Goal: Task Accomplishment & Management: Complete application form

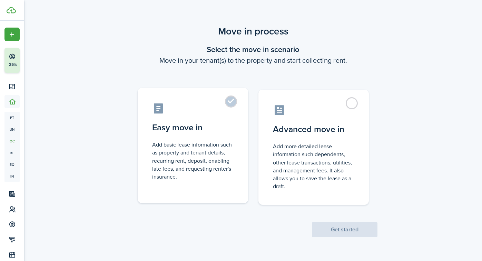
click at [228, 110] on control-radio-card-icon at bounding box center [192, 108] width 81 height 12
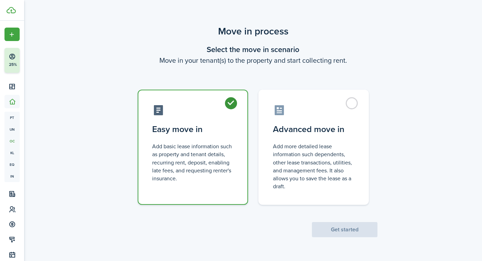
radio input "true"
click at [331, 231] on button "Get started" at bounding box center [345, 229] width 66 height 15
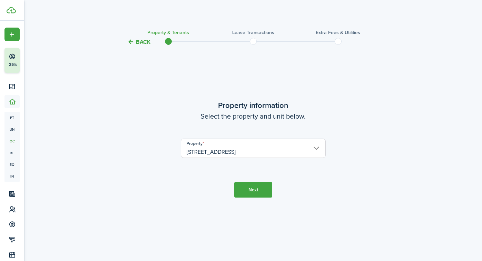
click at [267, 191] on button "Next" at bounding box center [253, 190] width 38 height 16
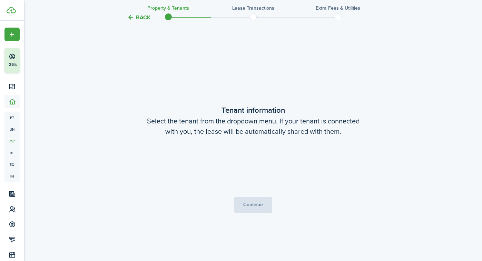
scroll to position [215, 0]
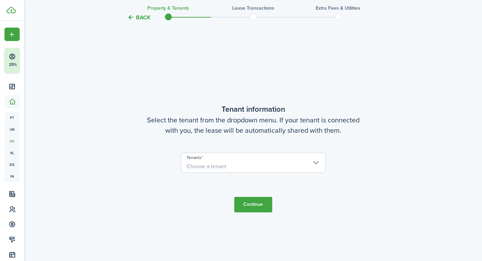
click at [247, 163] on span "Choose a tenant" at bounding box center [253, 167] width 144 height 12
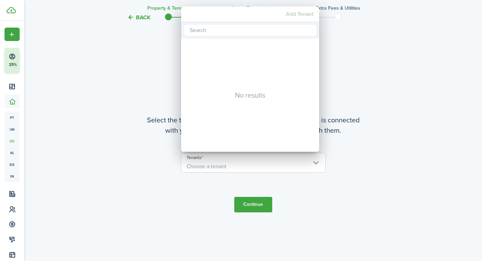
click at [305, 15] on mbsc-button "Add Tenant" at bounding box center [299, 14] width 33 height 12
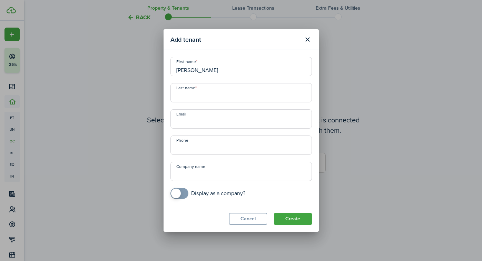
type input "[PERSON_NAME]"
click at [257, 206] on modal-footer "Cancel Create" at bounding box center [240, 219] width 155 height 26
click at [279, 214] on button "Create" at bounding box center [293, 219] width 38 height 12
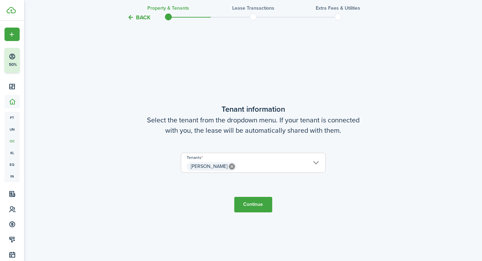
click at [249, 206] on button "Continue" at bounding box center [253, 205] width 38 height 16
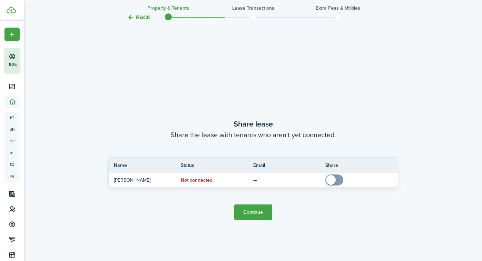
scroll to position [476, 0]
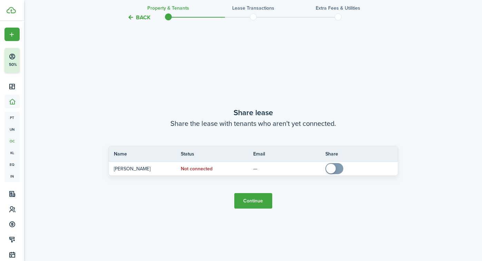
click at [242, 201] on button "Continue" at bounding box center [253, 201] width 38 height 16
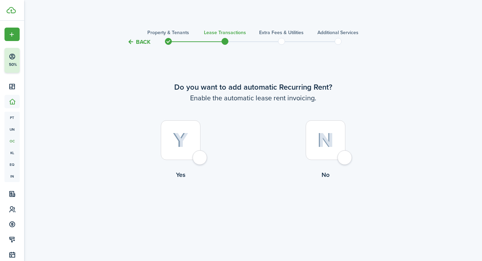
click at [190, 156] on div at bounding box center [181, 140] width 40 height 40
radio input "true"
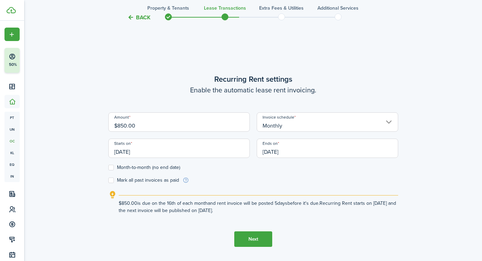
scroll to position [215, 0]
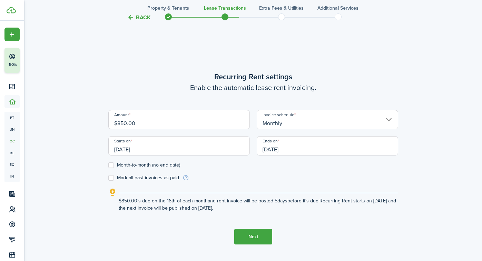
click at [184, 145] on input "[DATE]" at bounding box center [178, 145] width 141 height 19
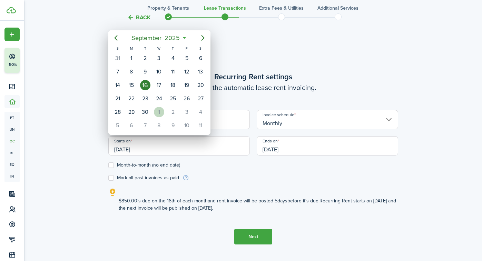
click at [157, 114] on div "1" at bounding box center [159, 112] width 10 height 10
type input "[DATE]"
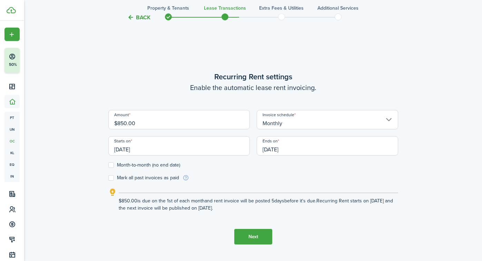
click at [304, 151] on input "[DATE]" at bounding box center [327, 145] width 141 height 19
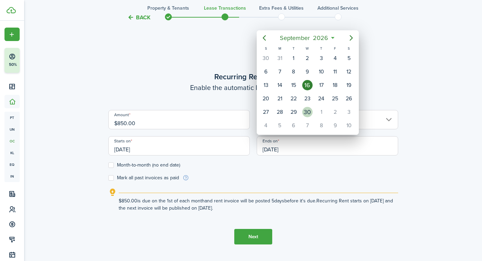
click at [308, 111] on div "30" at bounding box center [307, 112] width 10 height 10
type input "[DATE]"
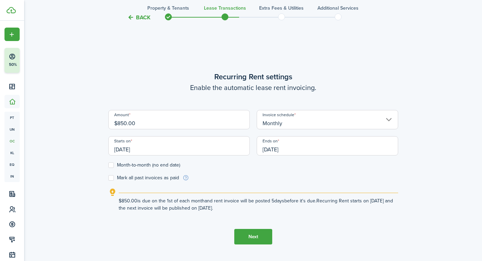
click at [170, 190] on explanation "$850.00 is due on the 1st of each month and rent invoice will be posted 5 days …" at bounding box center [253, 199] width 290 height 23
click at [244, 236] on button "Next" at bounding box center [253, 237] width 38 height 16
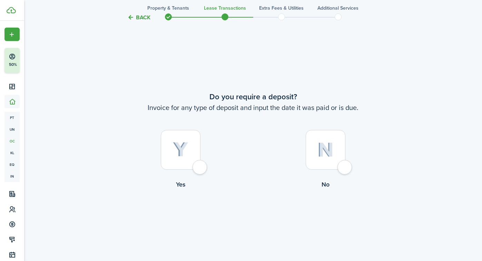
scroll to position [476, 0]
click at [179, 147] on img at bounding box center [181, 149] width 16 height 15
radio input "true"
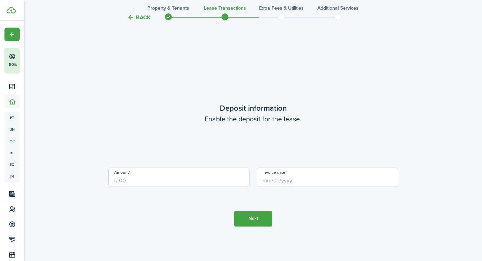
scroll to position [737, 0]
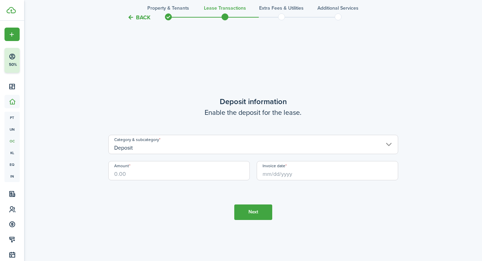
click at [191, 177] on input "Amount" at bounding box center [178, 170] width 141 height 19
click at [301, 166] on input "Invoice date" at bounding box center [327, 170] width 141 height 19
type input "$850.00"
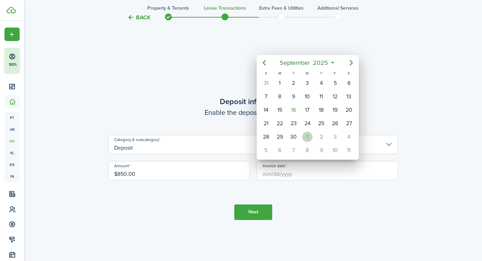
click at [306, 136] on div "1" at bounding box center [307, 137] width 10 height 10
type input "[DATE]"
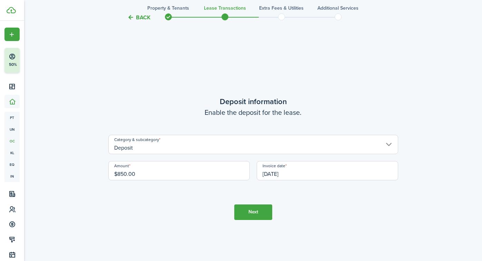
scroll to position [0, 0]
click at [251, 208] on button "Next" at bounding box center [253, 212] width 38 height 16
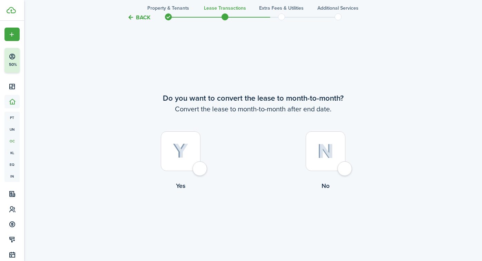
scroll to position [998, 0]
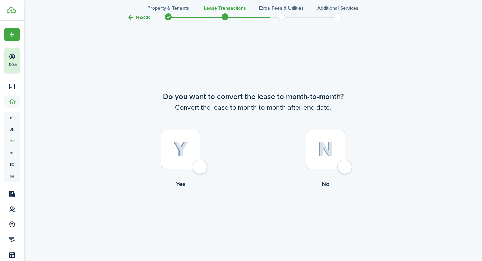
click at [191, 151] on div at bounding box center [181, 150] width 40 height 40
radio input "true"
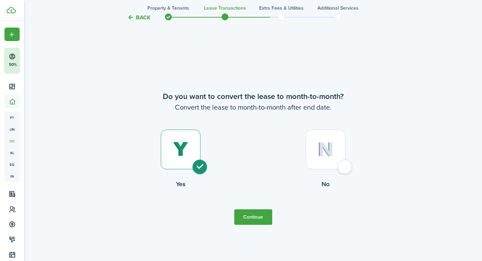
click at [248, 217] on button "Continue" at bounding box center [253, 217] width 38 height 16
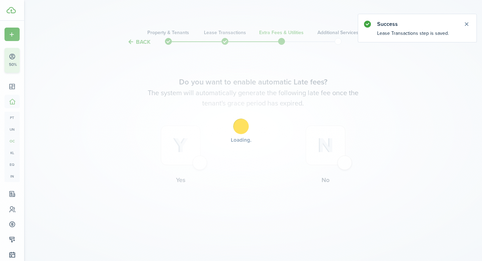
scroll to position [0, 0]
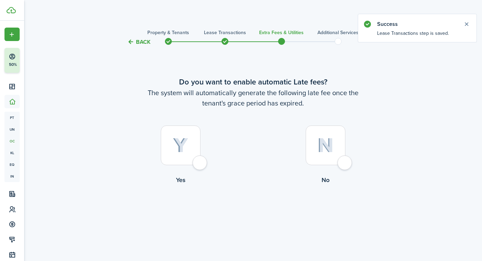
click at [184, 154] on div at bounding box center [181, 146] width 40 height 40
radio input "true"
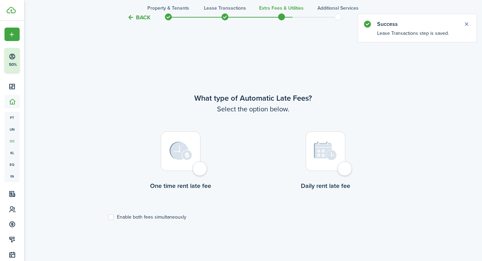
scroll to position [215, 0]
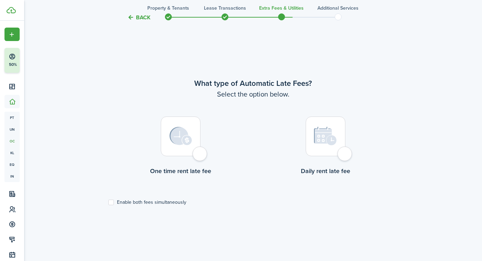
click at [200, 156] on div at bounding box center [181, 137] width 40 height 40
radio input "true"
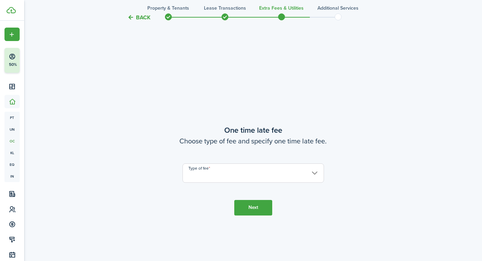
scroll to position [476, 0]
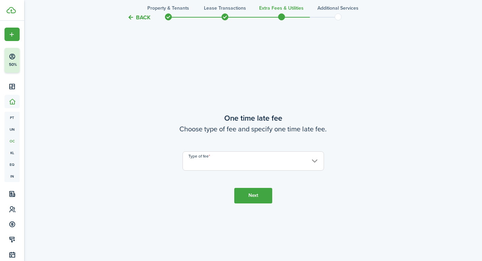
click at [210, 161] on input "Type of fee" at bounding box center [252, 160] width 141 height 19
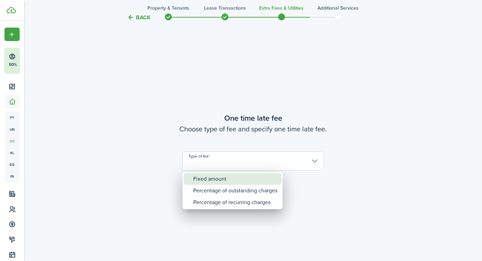
click at [221, 178] on div "Fixed amount" at bounding box center [235, 179] width 84 height 12
type input "Fixed amount"
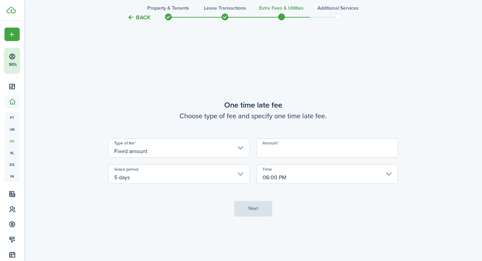
click at [299, 148] on input "Amount" at bounding box center [327, 147] width 141 height 19
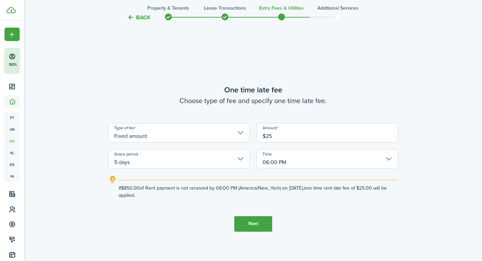
click at [316, 162] on input "06:00 PM" at bounding box center [327, 158] width 141 height 19
type input "$25.00"
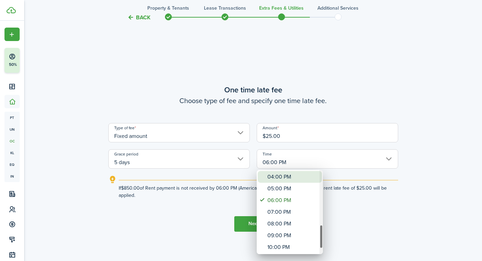
click at [290, 179] on div "04:00 PM" at bounding box center [292, 177] width 50 height 12
type input "04:00 PM"
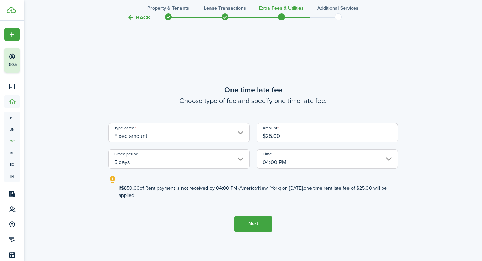
click at [252, 222] on button "Next" at bounding box center [253, 224] width 38 height 16
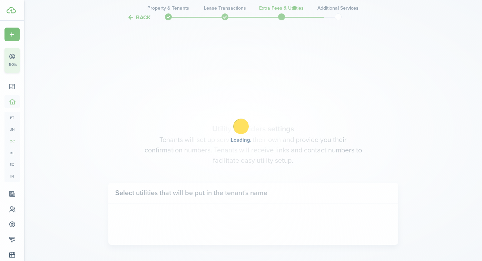
scroll to position [737, 0]
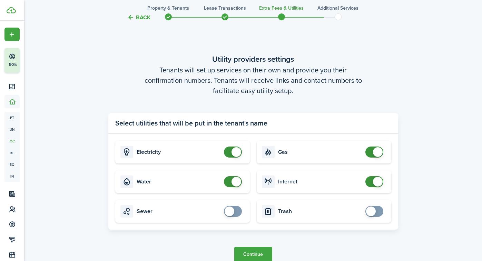
checkbox input "true"
click at [230, 211] on span at bounding box center [229, 212] width 10 height 10
checkbox input "true"
click at [374, 211] on span at bounding box center [371, 212] width 10 height 10
click at [247, 253] on button "Continue" at bounding box center [253, 255] width 38 height 16
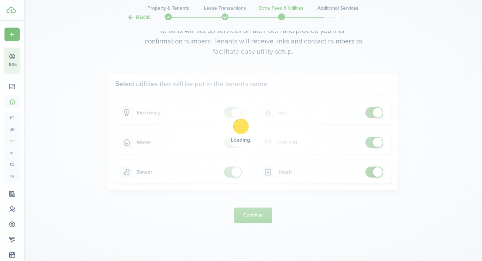
scroll to position [0, 0]
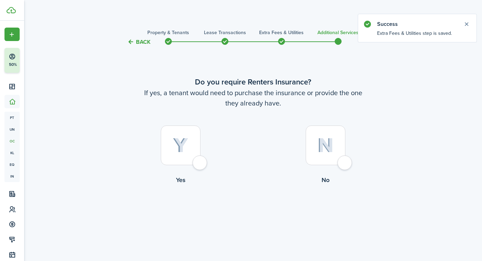
click at [321, 152] on img at bounding box center [325, 145] width 16 height 15
radio input "true"
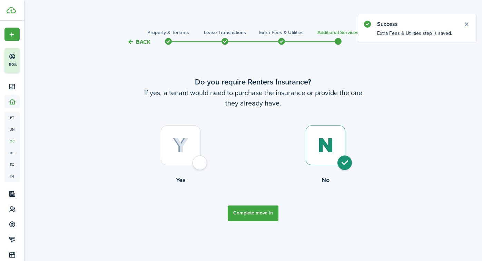
click at [260, 215] on button "Complete move in" at bounding box center [253, 214] width 51 height 16
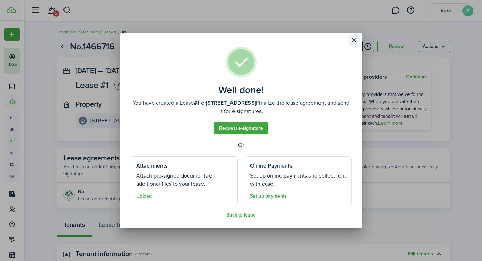
click at [355, 42] on button "Close modal" at bounding box center [354, 40] width 12 height 12
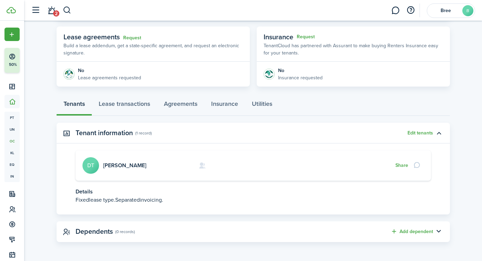
scroll to position [121, 0]
click at [124, 106] on link "Lease transactions" at bounding box center [124, 106] width 65 height 21
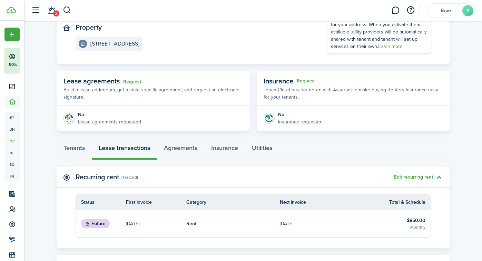
scroll to position [83, 0]
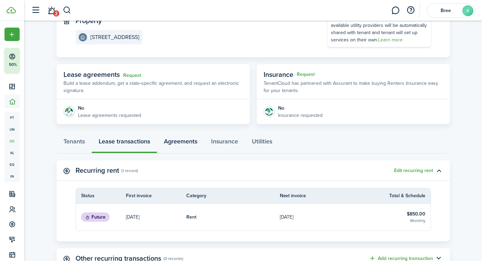
click at [174, 144] on link "Agreements" at bounding box center [180, 143] width 47 height 21
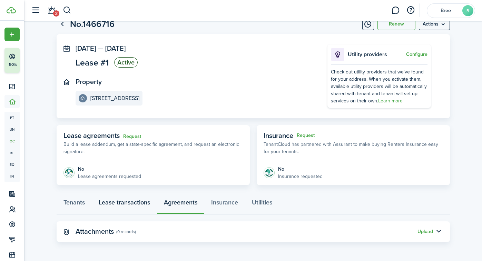
scroll to position [22, 0]
click at [423, 230] on button "Upload" at bounding box center [425, 232] width 16 height 6
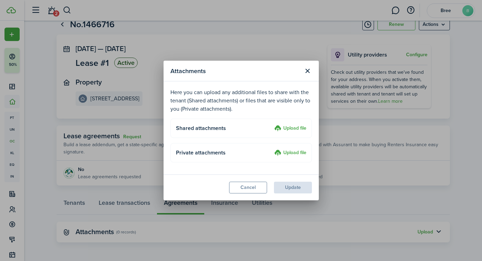
click at [282, 152] on label "Upload file" at bounding box center [290, 153] width 32 height 8
click at [272, 149] on input "Upload file" at bounding box center [272, 149] width 0 height 0
click at [249, 181] on modal-footer "Cancel Update" at bounding box center [240, 187] width 155 height 26
click at [248, 186] on button "Cancel" at bounding box center [248, 188] width 38 height 12
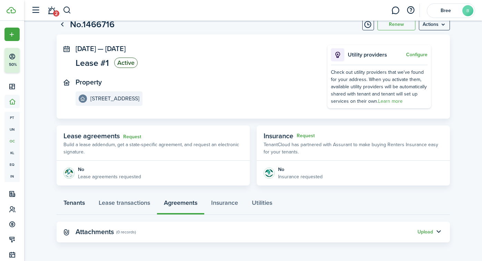
click at [67, 199] on link "Tenants" at bounding box center [74, 204] width 35 height 21
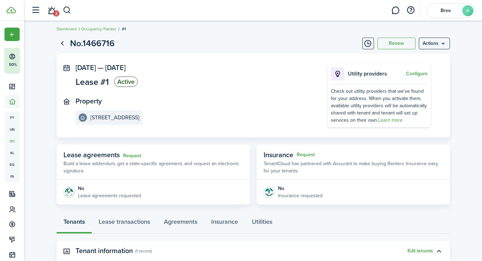
scroll to position [3, 0]
click at [290, 196] on p "Insurance requested" at bounding box center [300, 195] width 44 height 7
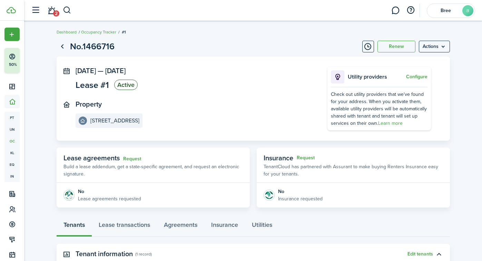
scroll to position [0, 0]
click at [366, 48] on button "Timeline" at bounding box center [368, 47] width 12 height 12
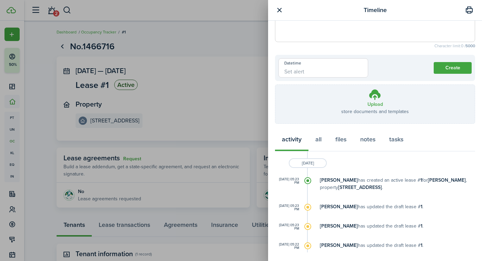
scroll to position [39, 0]
click at [278, 12] on button "button" at bounding box center [279, 10] width 9 height 9
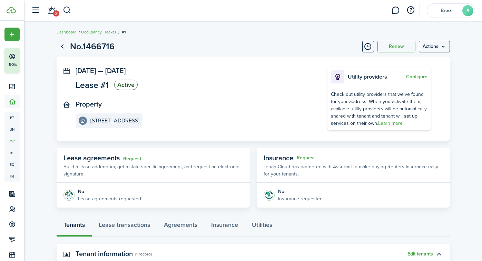
click at [106, 154] on span "Lease agreements" at bounding box center [91, 158] width 56 height 10
click at [126, 159] on link "Request" at bounding box center [132, 159] width 18 height 6
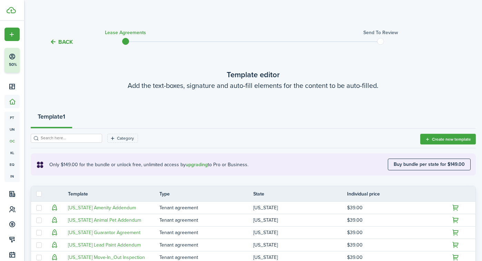
click at [62, 47] on tc-wizard-header "Back Lease Agreements Send to review" at bounding box center [253, 39] width 455 height 31
click at [63, 41] on button "Back" at bounding box center [61, 41] width 23 height 7
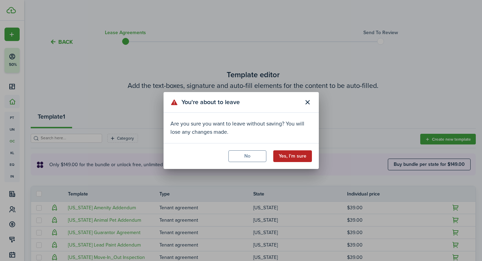
click at [289, 157] on button "Yes, I'm sure" at bounding box center [292, 156] width 39 height 12
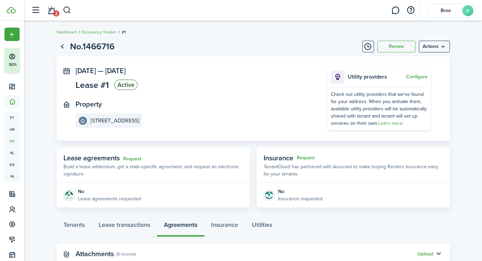
click at [104, 83] on span "Lease #1" at bounding box center [92, 85] width 33 height 9
click at [64, 47] on link "Go back" at bounding box center [63, 47] width 12 height 12
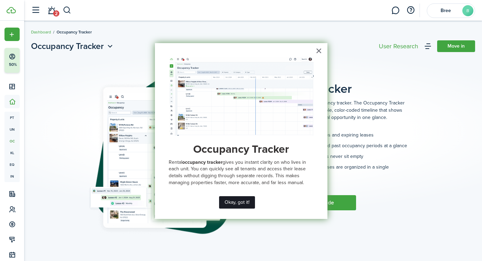
click at [236, 202] on button "Okay, got it!" at bounding box center [237, 202] width 36 height 12
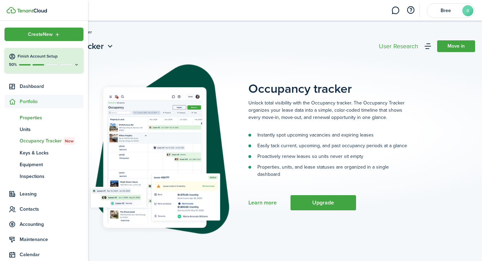
click at [33, 119] on span "Properties" at bounding box center [52, 117] width 64 height 7
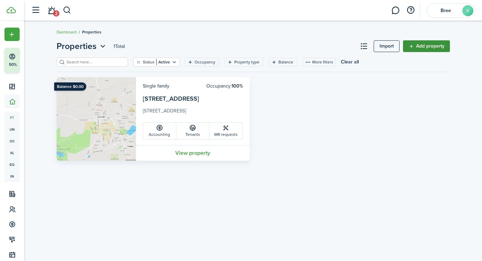
click at [422, 48] on link "Add property" at bounding box center [426, 46] width 47 height 12
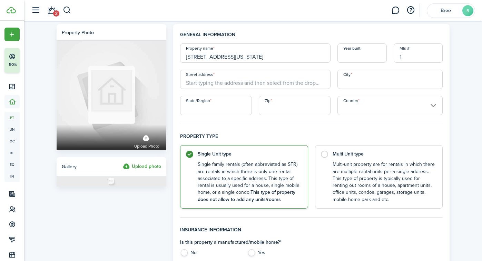
type input "[STREET_ADDRESS][US_STATE]"
drag, startPoint x: 260, startPoint y: 57, endPoint x: 375, endPoint y: 54, distance: 114.9
click at [375, 54] on input "Year built" at bounding box center [361, 52] width 49 height 19
type input "1960"
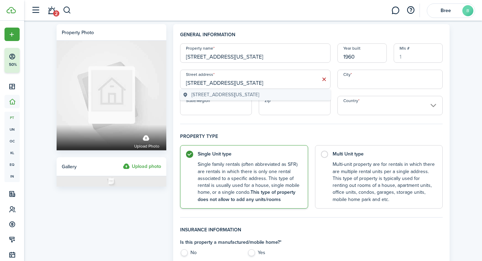
click at [276, 93] on geo-item "[STREET_ADDRESS][US_STATE]" at bounding box center [255, 94] width 145 height 7
type input "[STREET_ADDRESS][US_STATE]"
type input "Greencastle"
type input "IN"
type input "46135"
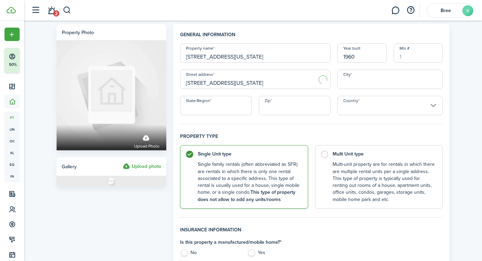
type input "[GEOGRAPHIC_DATA]"
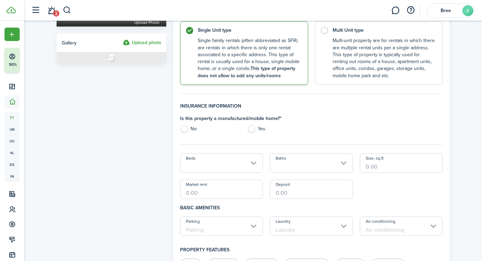
scroll to position [126, 0]
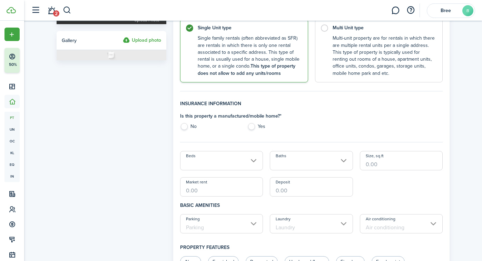
click at [192, 125] on label "No" at bounding box center [210, 128] width 60 height 10
radio input "true"
click at [226, 154] on input "Beds" at bounding box center [221, 160] width 83 height 19
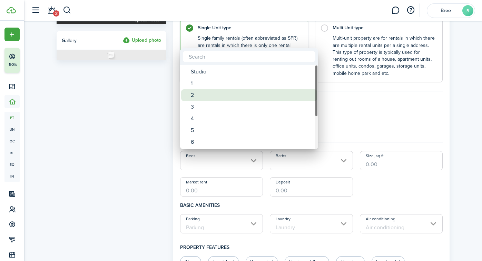
click at [198, 92] on div "2" at bounding box center [252, 95] width 122 height 12
type input "2"
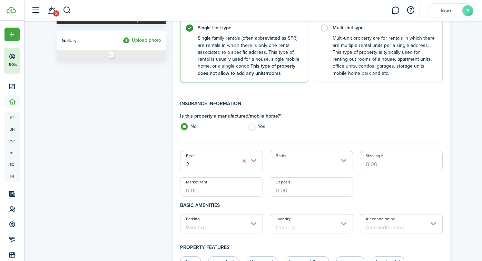
click at [301, 168] on input "Baths" at bounding box center [311, 160] width 83 height 19
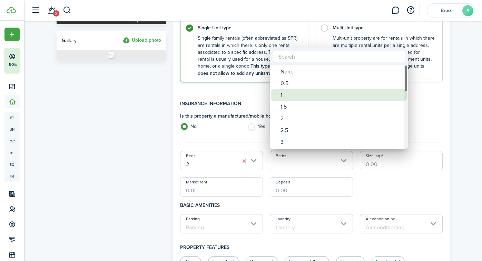
click at [288, 94] on div "1" at bounding box center [341, 95] width 122 height 12
type input "1"
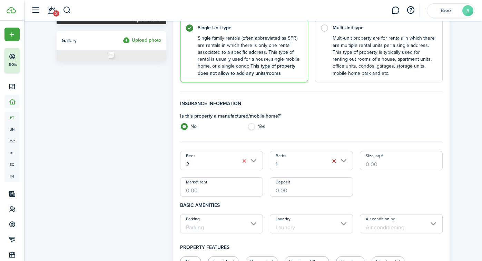
click at [387, 160] on input "Size, sq.ft" at bounding box center [401, 160] width 83 height 19
type input "920"
click at [228, 192] on input "Market rent" at bounding box center [221, 186] width 83 height 19
type input "$850.00"
click at [292, 188] on input "Deposit" at bounding box center [311, 186] width 83 height 19
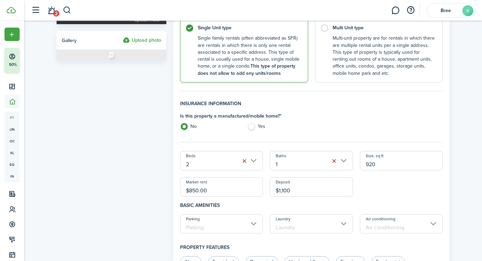
type input "$1,100.00"
click at [368, 193] on div "Beds 2 Baths 1 Size, sq.ft 920 Market rent $850.00 Deposit $1,100.00" at bounding box center [312, 174] width 270 height 46
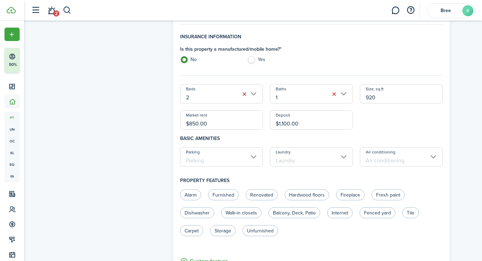
scroll to position [194, 0]
click at [250, 149] on input "Parking" at bounding box center [221, 155] width 83 height 19
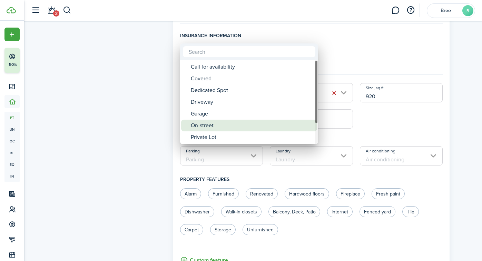
click at [229, 128] on div "On-street" at bounding box center [252, 126] width 122 height 12
type input "On-street"
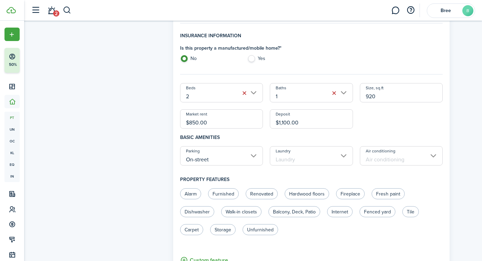
click at [287, 153] on input "Laundry" at bounding box center [311, 155] width 83 height 19
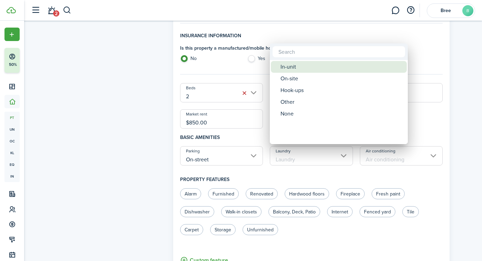
click at [302, 67] on div "In-unit" at bounding box center [341, 67] width 122 height 12
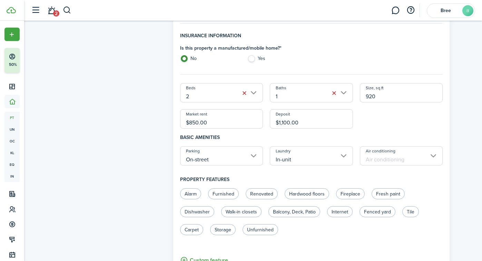
click at [398, 152] on input "Air conditioning" at bounding box center [401, 155] width 83 height 19
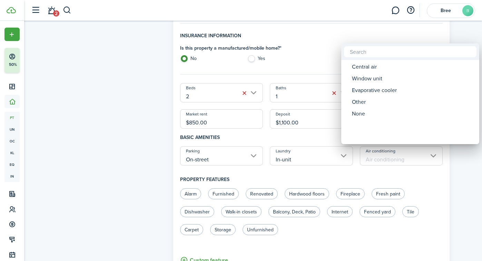
click at [300, 155] on div at bounding box center [241, 130] width 592 height 371
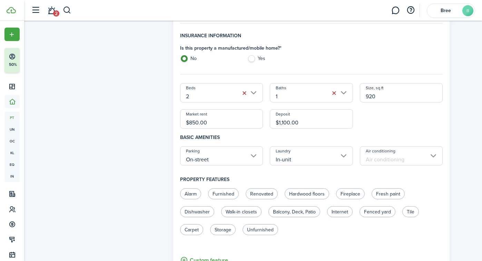
click at [303, 163] on input "In-unit" at bounding box center [311, 155] width 83 height 19
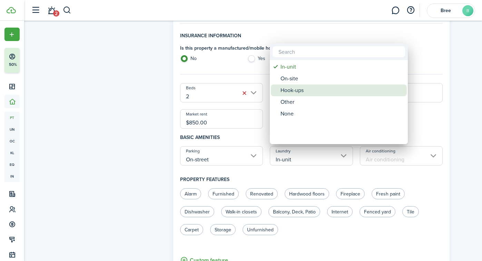
click at [301, 90] on div "Hook-ups" at bounding box center [341, 90] width 122 height 12
type input "Hook-ups"
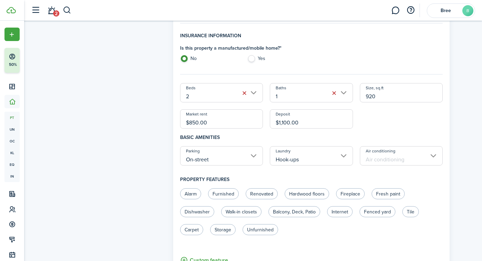
click at [383, 154] on input "Air conditioning" at bounding box center [401, 155] width 83 height 19
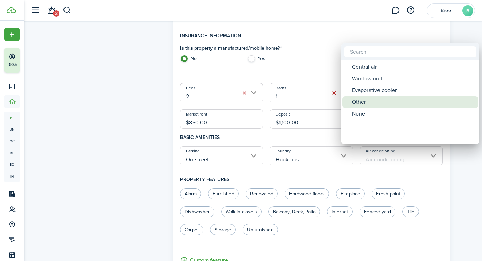
click at [364, 101] on div "Other" at bounding box center [413, 102] width 122 height 12
type input "Other"
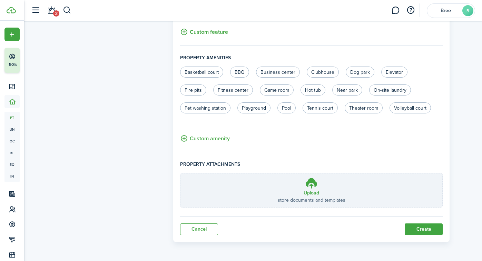
scroll to position [422, 0]
click at [415, 228] on button "Create" at bounding box center [423, 230] width 38 height 12
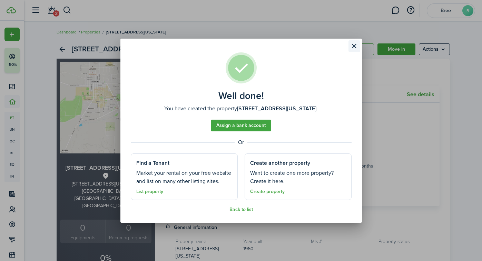
click at [357, 48] on button "Close modal" at bounding box center [354, 46] width 12 height 12
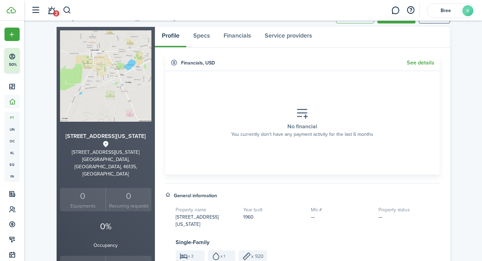
scroll to position [12, 0]
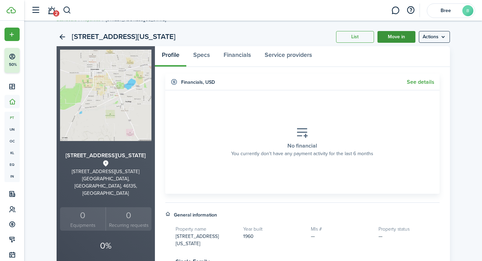
click at [395, 36] on link "Move in" at bounding box center [396, 37] width 38 height 12
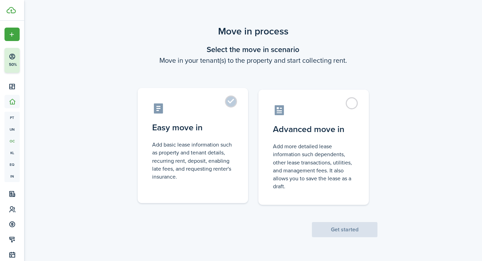
click at [234, 105] on label "Easy move in Add basic lease information such as property and tenant details, r…" at bounding box center [193, 145] width 110 height 115
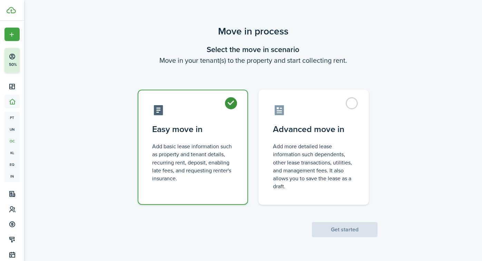
radio input "true"
click at [347, 230] on button "Get started" at bounding box center [345, 229] width 66 height 15
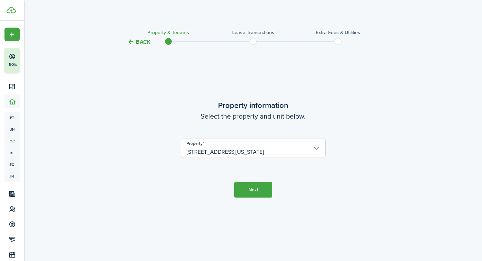
click at [243, 143] on input "[STREET_ADDRESS][US_STATE]" at bounding box center [253, 148] width 145 height 19
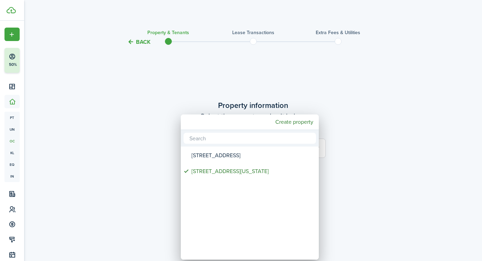
click at [339, 188] on div at bounding box center [241, 130] width 592 height 371
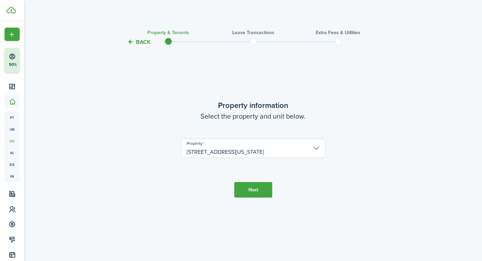
click at [263, 186] on button "Next" at bounding box center [253, 190] width 38 height 16
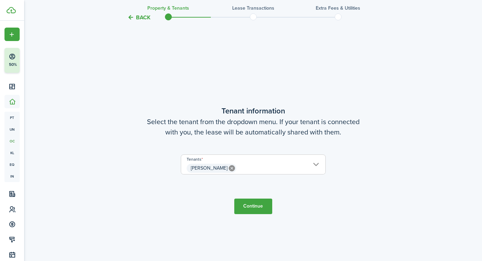
scroll to position [215, 0]
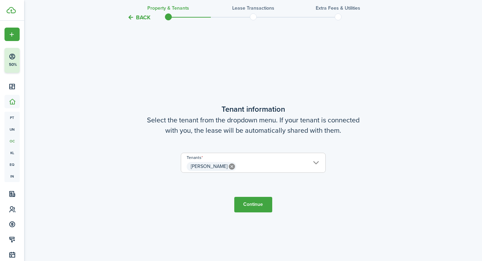
click at [262, 169] on span "[PERSON_NAME]" at bounding box center [253, 167] width 144 height 12
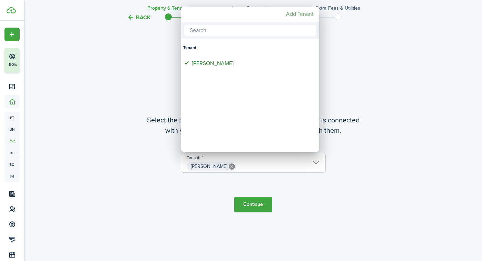
click at [299, 15] on mbsc-button "Add Tenant" at bounding box center [299, 14] width 33 height 12
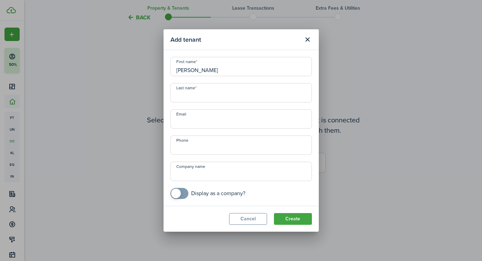
type input "[PERSON_NAME]"
click at [292, 221] on button "Create" at bounding box center [293, 219] width 38 height 12
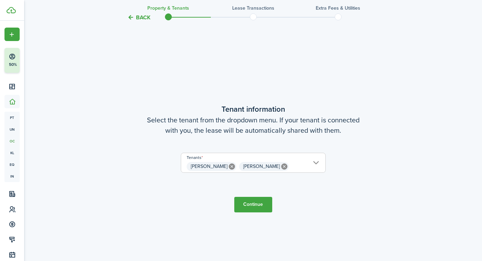
click at [229, 165] on icon at bounding box center [232, 166] width 6 height 6
type input "[PERSON_NAME]"
click at [311, 162] on span "[PERSON_NAME]" at bounding box center [253, 167] width 144 height 12
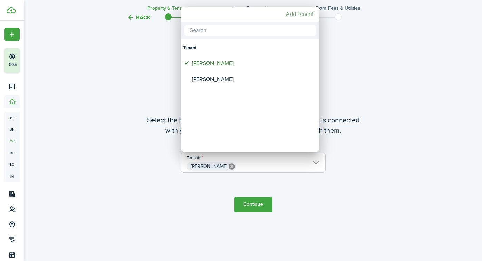
click at [299, 17] on mbsc-button "Add Tenant" at bounding box center [299, 14] width 33 height 12
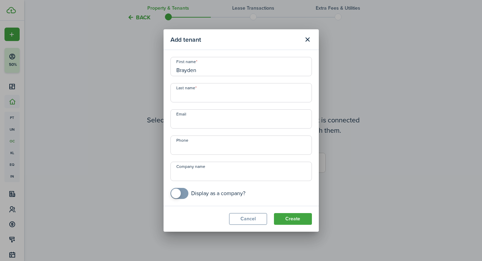
type input "Brayden"
type input "Monroe"
click at [298, 217] on button "Create" at bounding box center [293, 219] width 38 height 12
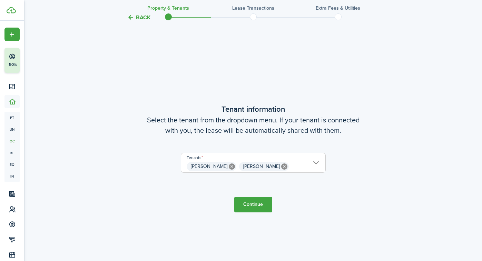
click at [263, 200] on button "Continue" at bounding box center [253, 205] width 38 height 16
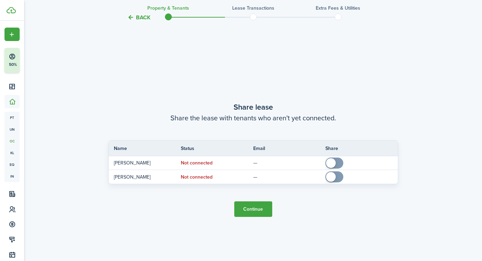
scroll to position [476, 0]
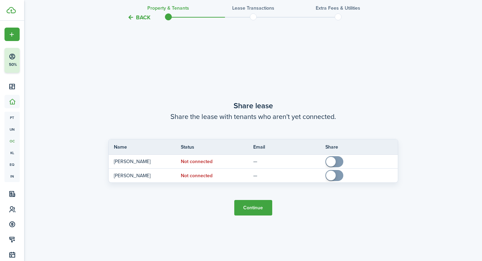
click at [253, 210] on button "Continue" at bounding box center [253, 208] width 38 height 16
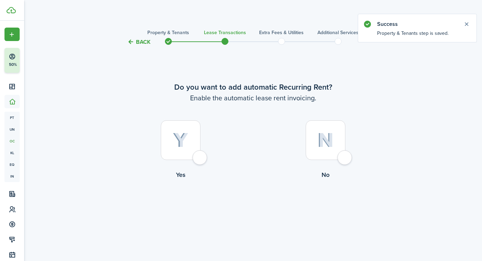
click at [182, 154] on div at bounding box center [181, 140] width 40 height 40
radio input "true"
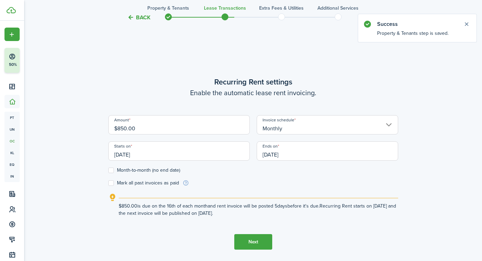
scroll to position [215, 0]
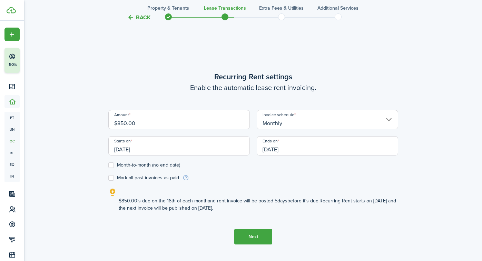
click at [202, 150] on input "[DATE]" at bounding box center [178, 145] width 141 height 19
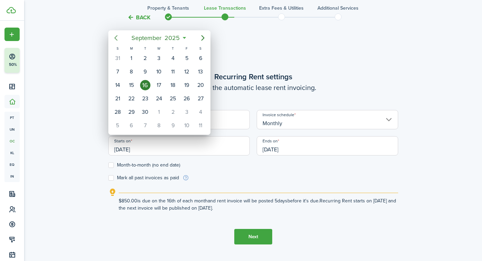
click at [117, 36] on icon "Previous page" at bounding box center [116, 38] width 8 height 8
click at [118, 109] on div "24" at bounding box center [117, 112] width 10 height 10
type input "[DATE]"
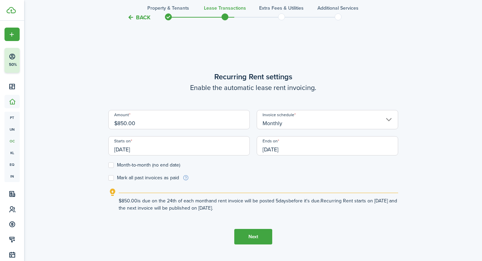
click at [297, 147] on input "[DATE]" at bounding box center [327, 145] width 141 height 19
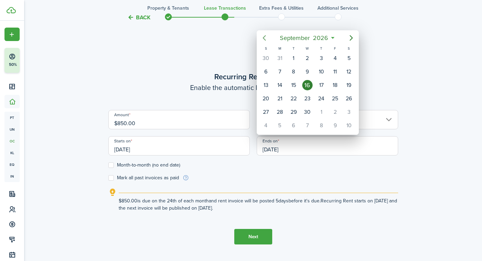
click at [264, 37] on icon "Previous page" at bounding box center [263, 38] width 3 height 6
click at [278, 128] on div "31" at bounding box center [279, 125] width 10 height 10
type input "[DATE]"
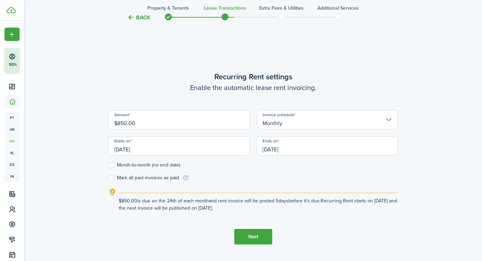
click at [156, 178] on label "Mark all past invoices as paid" at bounding box center [143, 178] width 71 height 6
click at [108, 178] on input "Mark all past invoices as paid" at bounding box center [108, 178] width 0 height 0
checkbox input "true"
click at [245, 236] on button "Next" at bounding box center [253, 237] width 38 height 16
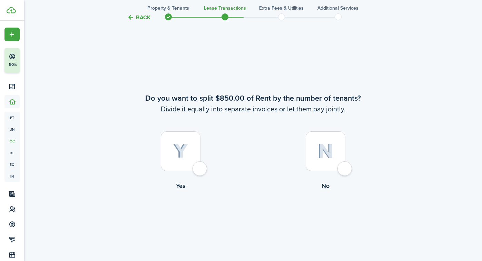
scroll to position [476, 0]
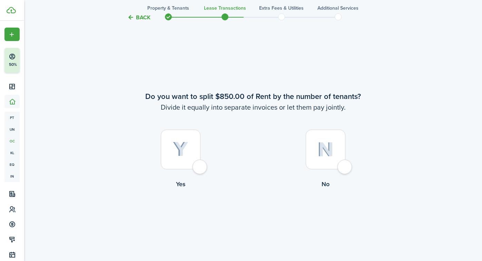
click at [338, 152] on div at bounding box center [326, 150] width 40 height 40
radio input "true"
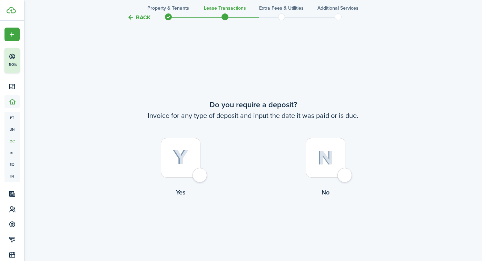
scroll to position [737, 0]
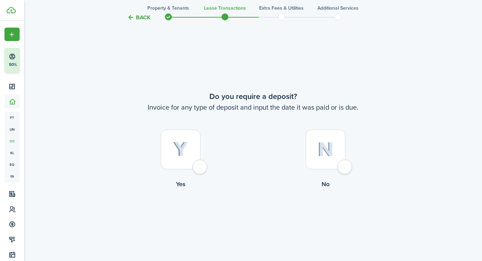
click at [184, 157] on img at bounding box center [181, 149] width 16 height 15
radio input "true"
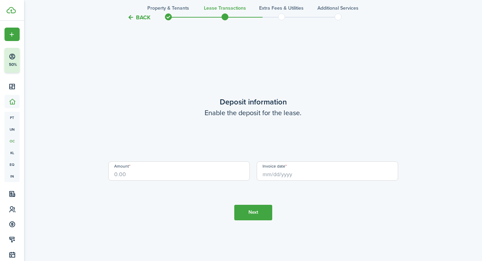
scroll to position [998, 0]
click at [192, 174] on input "Amount" at bounding box center [178, 170] width 141 height 19
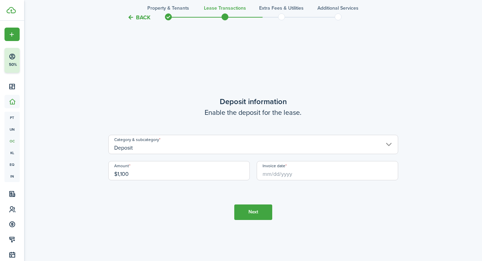
click at [307, 171] on input "Invoice date" at bounding box center [327, 170] width 141 height 19
type input "$1,100.00"
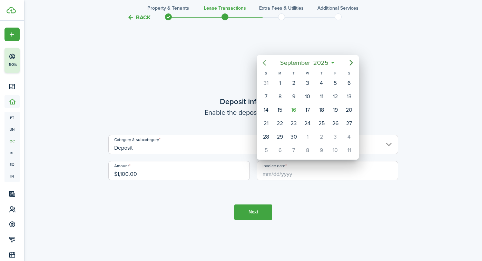
click at [267, 61] on icon "Previous page" at bounding box center [264, 63] width 8 height 8
click at [266, 137] on div "24" at bounding box center [266, 137] width 10 height 10
type input "[DATE]"
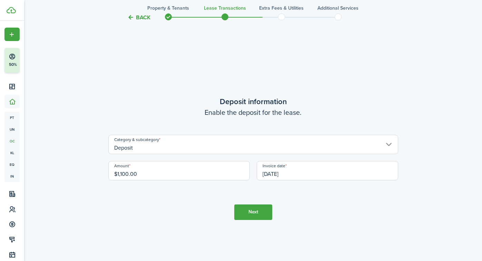
click at [252, 210] on button "Next" at bounding box center [253, 212] width 38 height 16
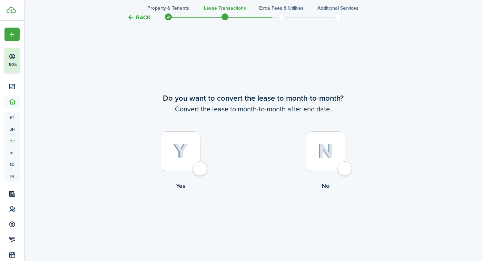
scroll to position [1259, 0]
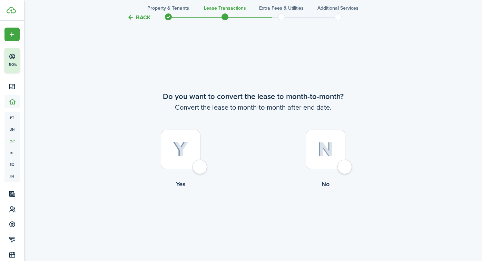
click at [187, 161] on div at bounding box center [181, 150] width 40 height 40
radio input "true"
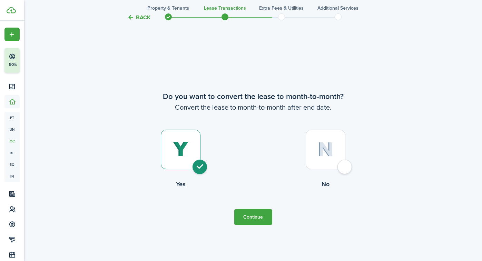
click at [266, 220] on button "Continue" at bounding box center [253, 217] width 38 height 16
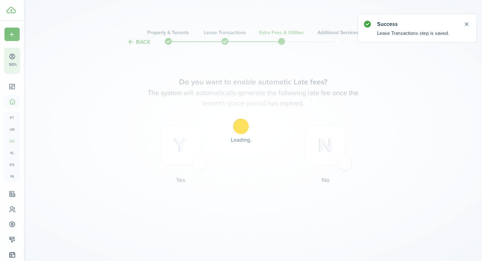
scroll to position [0, 0]
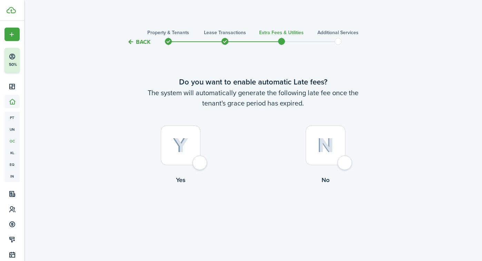
click at [171, 153] on div at bounding box center [181, 146] width 40 height 40
radio input "true"
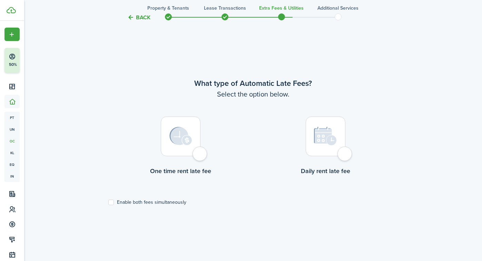
click at [181, 151] on div at bounding box center [181, 137] width 40 height 40
radio input "true"
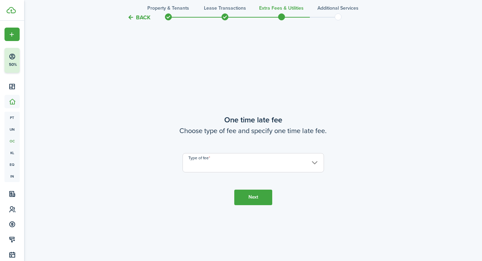
scroll to position [476, 0]
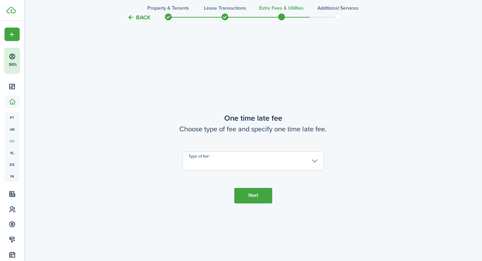
click at [239, 157] on input "Type of fee" at bounding box center [252, 160] width 141 height 19
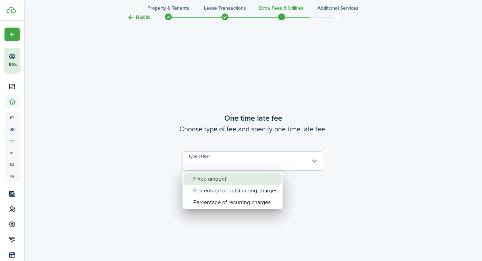
click at [228, 179] on div "Fixed amount" at bounding box center [235, 179] width 84 height 12
type input "Fixed amount"
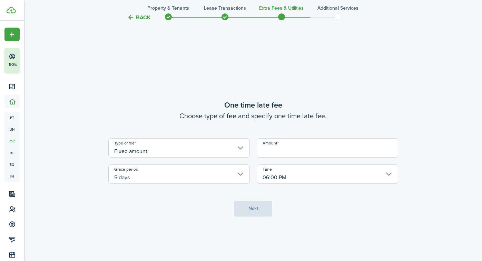
click at [292, 146] on input "Amount" at bounding box center [327, 147] width 141 height 19
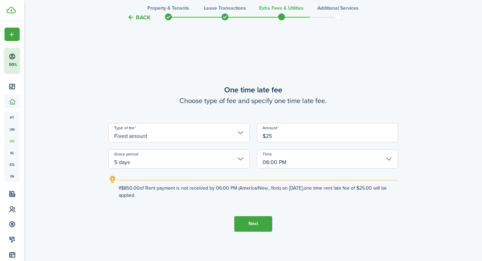
click at [264, 161] on input "06:00 PM" at bounding box center [327, 158] width 141 height 19
type input "$25.00"
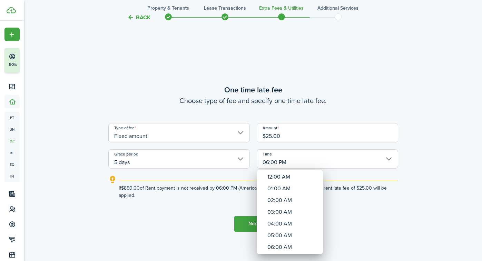
click at [267, 162] on div at bounding box center [241, 130] width 592 height 371
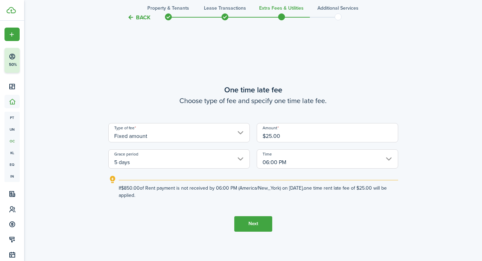
click at [267, 162] on input "06:00 PM" at bounding box center [327, 158] width 141 height 19
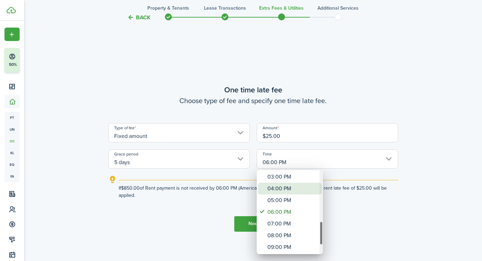
click at [281, 190] on div "04:00 PM" at bounding box center [292, 189] width 50 height 12
type input "04:00 PM"
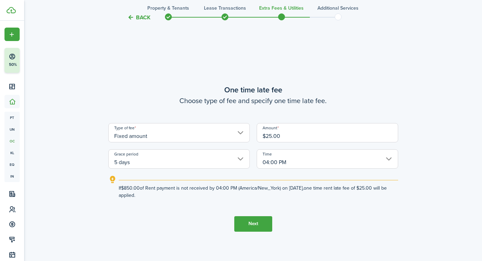
click at [250, 222] on button "Next" at bounding box center [253, 224] width 38 height 16
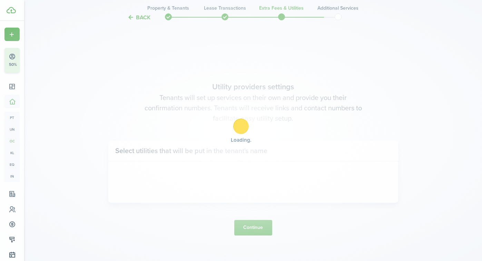
scroll to position [737, 0]
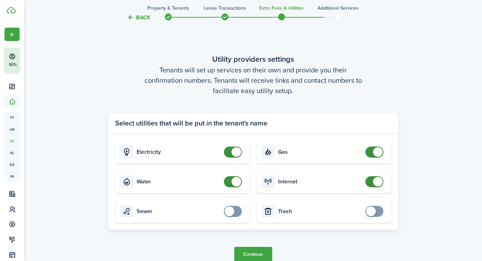
checkbox input "true"
click at [373, 212] on span at bounding box center [371, 212] width 10 height 10
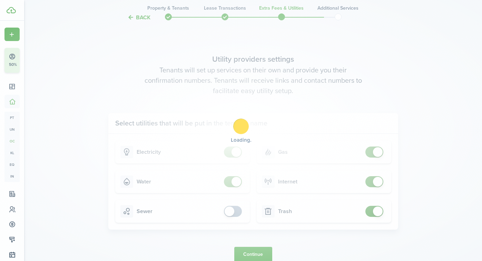
click at [230, 210] on div "Loading" at bounding box center [241, 130] width 482 height 261
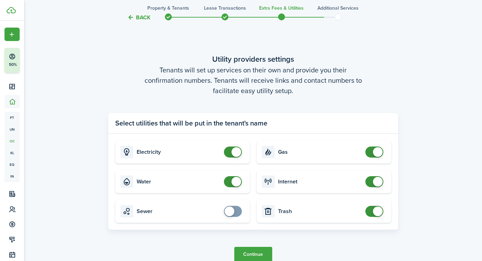
checkbox input "true"
click at [231, 210] on span at bounding box center [229, 212] width 10 height 10
click at [251, 252] on button "Continue" at bounding box center [253, 255] width 38 height 16
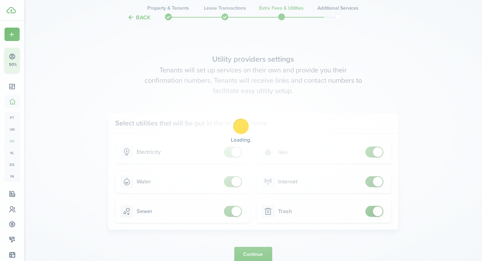
scroll to position [0, 0]
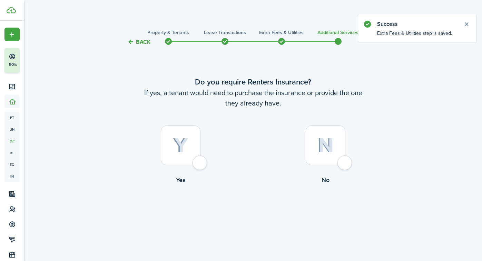
click at [325, 161] on div at bounding box center [326, 146] width 40 height 40
radio input "true"
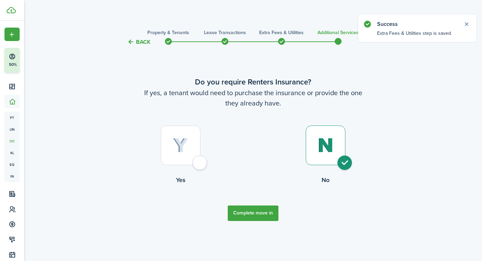
click at [263, 207] on button "Complete move in" at bounding box center [253, 214] width 51 height 16
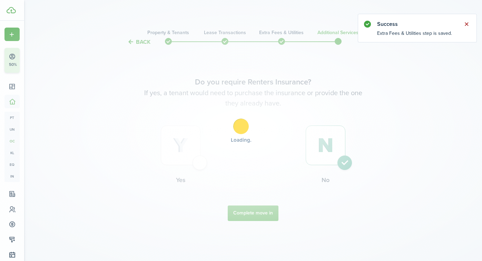
click at [466, 23] on button "Close notify" at bounding box center [466, 24] width 10 height 10
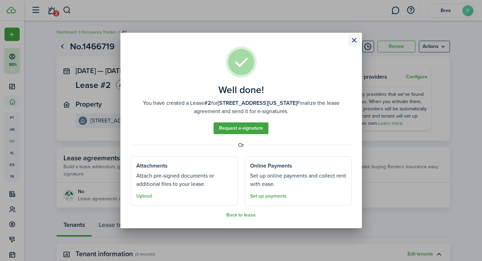
click at [354, 42] on button "Close modal" at bounding box center [354, 40] width 12 height 12
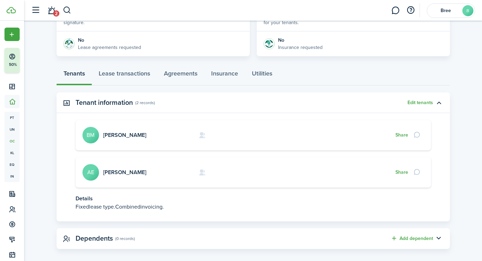
scroll to position [149, 0]
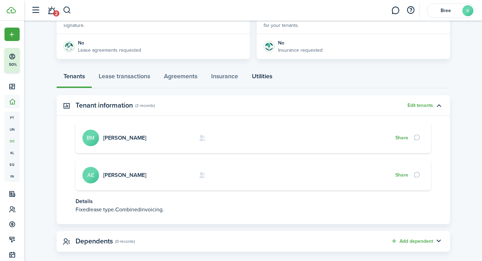
click at [259, 76] on link "Utilities" at bounding box center [262, 78] width 34 height 21
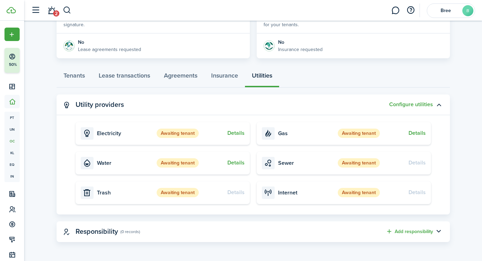
scroll to position [149, 0]
click at [77, 77] on link "Tenants" at bounding box center [74, 77] width 35 height 21
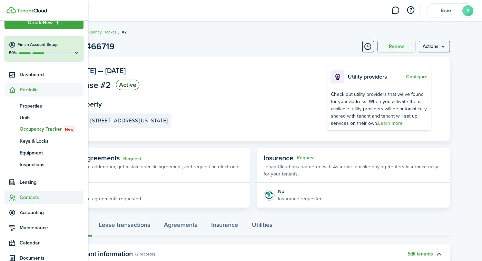
scroll to position [16, 0]
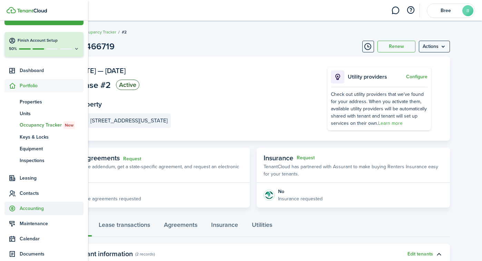
click at [38, 211] on span "Accounting" at bounding box center [52, 208] width 64 height 7
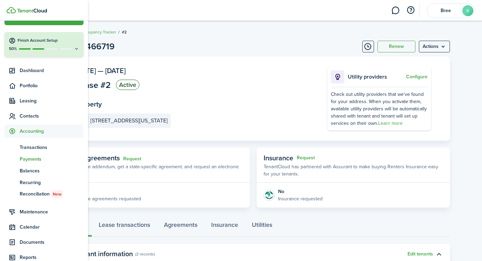
click at [35, 159] on span "Payments" at bounding box center [52, 159] width 64 height 7
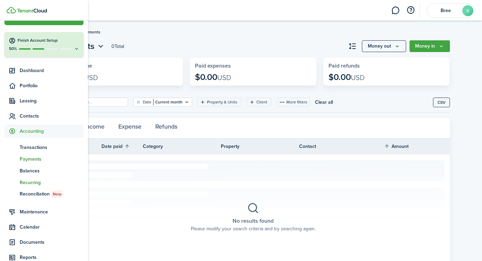
click at [32, 181] on span "Recurring" at bounding box center [52, 182] width 64 height 7
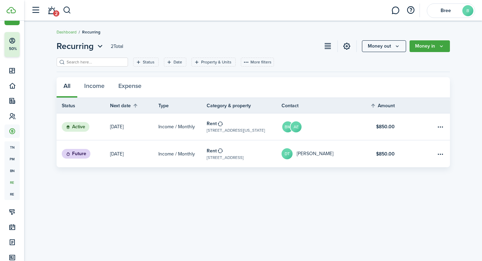
click at [117, 127] on p "[DATE]" at bounding box center [116, 126] width 13 height 7
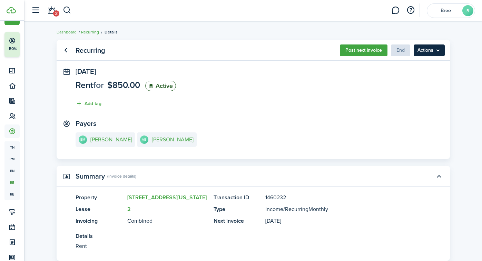
click at [439, 52] on menu-btn "Actions" at bounding box center [428, 50] width 31 height 12
click at [275, 151] on panel-main-body "[DATE] Rent for $850.00 Active Add tag Payers [PERSON_NAME] [PERSON_NAME] [PERS…" at bounding box center [253, 113] width 393 height 91
click at [163, 90] on status "Active" at bounding box center [160, 86] width 31 height 10
click at [160, 86] on status "Active" at bounding box center [160, 86] width 31 height 10
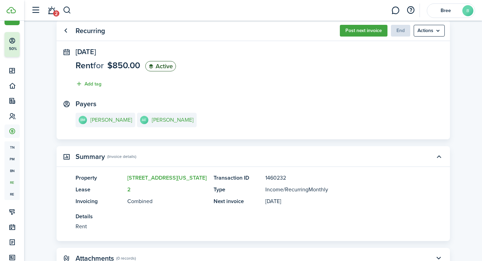
scroll to position [26, 0]
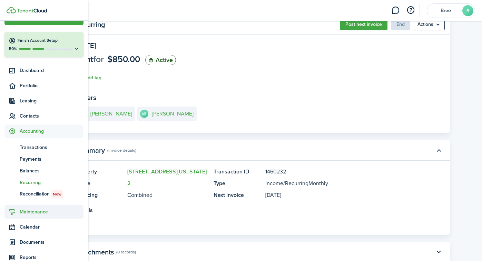
click at [40, 212] on span "Maintenance" at bounding box center [52, 211] width 64 height 7
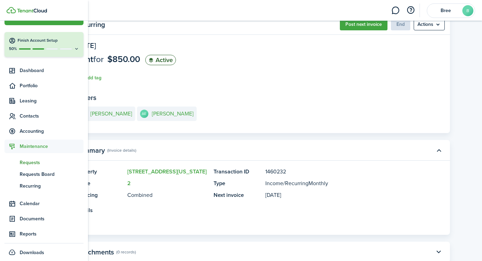
click at [33, 163] on span "Requests" at bounding box center [52, 162] width 64 height 7
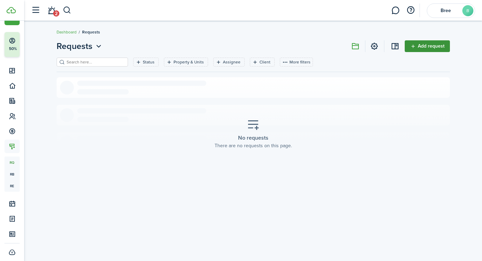
click at [412, 44] on link "Add request" at bounding box center [426, 46] width 45 height 12
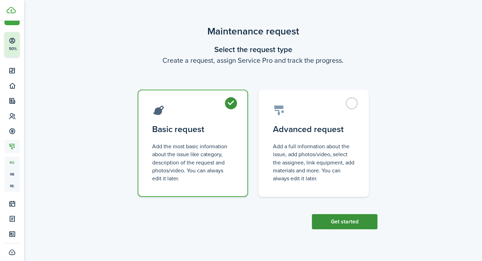
click at [334, 219] on button "Get started" at bounding box center [345, 221] width 66 height 15
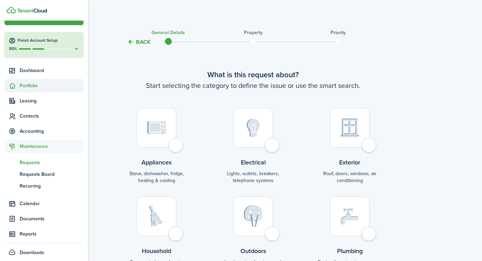
click at [34, 88] on span "Portfolio" at bounding box center [52, 85] width 64 height 7
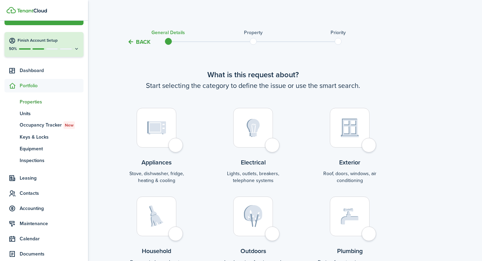
click at [39, 101] on span "Properties" at bounding box center [52, 101] width 64 height 7
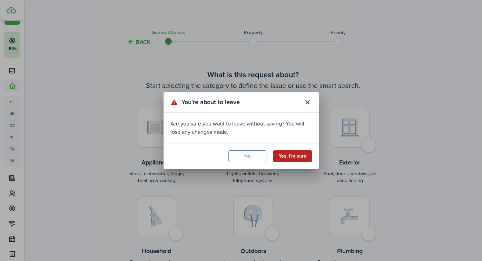
click at [304, 157] on button "Yes, I'm sure" at bounding box center [292, 156] width 39 height 12
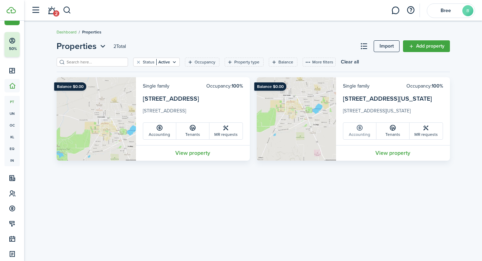
click at [361, 136] on link "Accounting" at bounding box center [359, 131] width 33 height 17
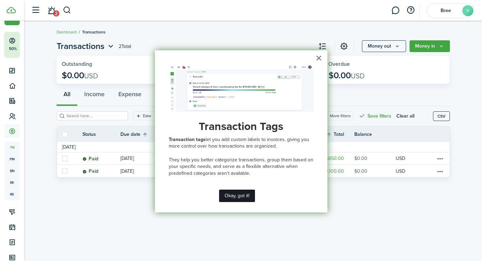
click at [242, 197] on button "Okay, got it!" at bounding box center [237, 196] width 36 height 12
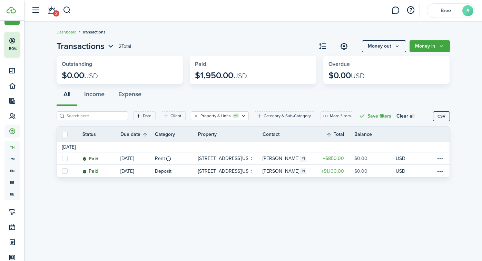
click at [68, 32] on link "Dashboard" at bounding box center [67, 32] width 20 height 6
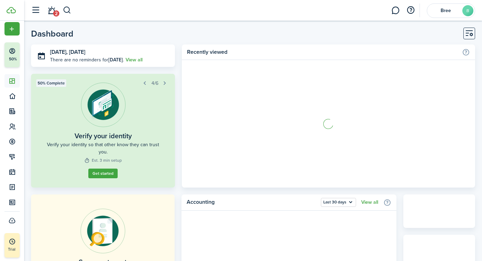
scroll to position [6, 0]
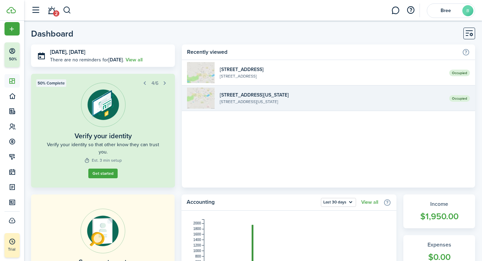
click at [241, 97] on widget-list-item-title "[STREET_ADDRESS][US_STATE]" at bounding box center [332, 94] width 224 height 7
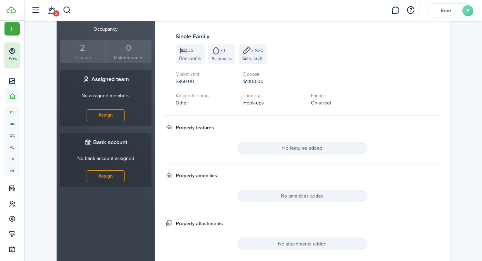
scroll to position [257, 0]
